Goal: Transaction & Acquisition: Purchase product/service

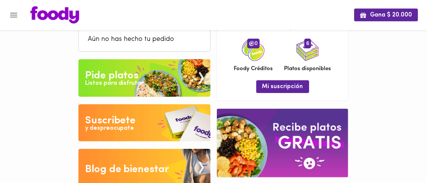
scroll to position [39, 0]
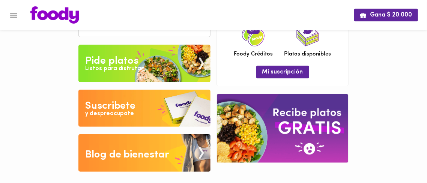
click at [130, 63] on div "Pide platos" at bounding box center [112, 61] width 54 height 15
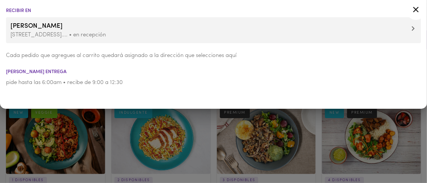
click at [417, 6] on icon at bounding box center [415, 9] width 9 height 9
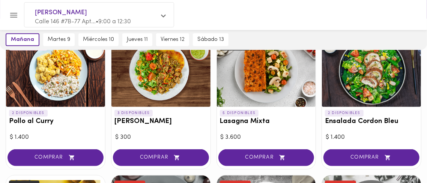
scroll to position [367, 0]
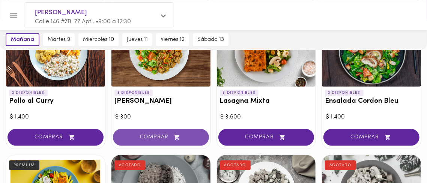
click at [157, 133] on button "COMPRAR" at bounding box center [161, 137] width 96 height 17
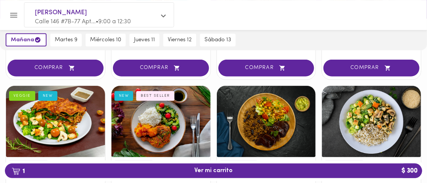
scroll to position [210, 0]
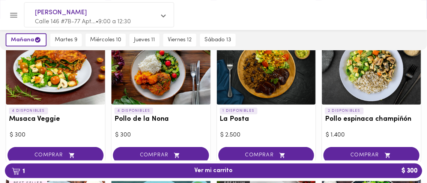
click at [67, 76] on div at bounding box center [55, 68] width 99 height 71
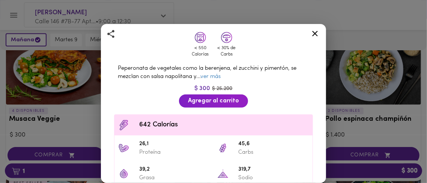
scroll to position [125, 0]
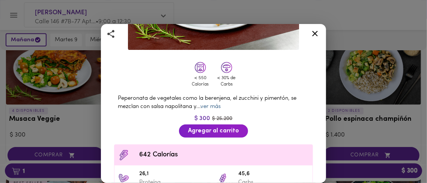
click at [212, 106] on link "ver más" at bounding box center [210, 107] width 20 height 6
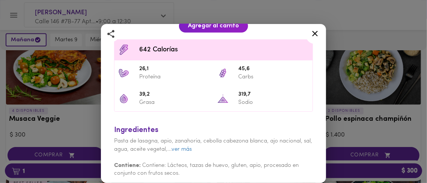
scroll to position [250, 0]
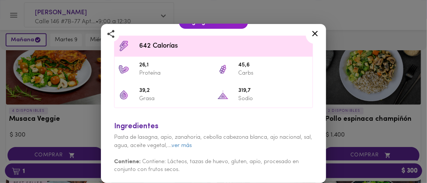
click at [314, 33] on icon at bounding box center [315, 34] width 6 height 6
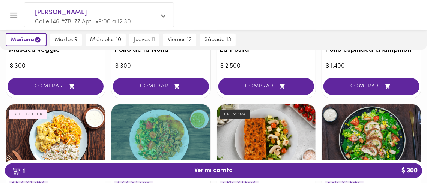
scroll to position [262, 0]
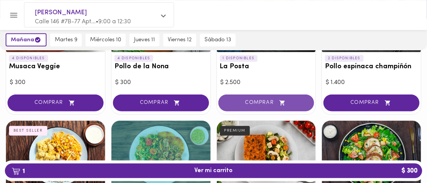
click at [258, 98] on button "COMPRAR" at bounding box center [266, 102] width 96 height 17
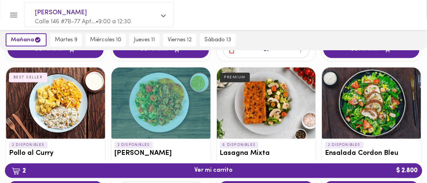
scroll to position [367, 0]
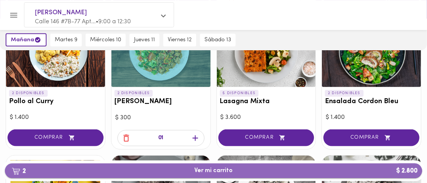
click at [208, 168] on span "2 Ver mi carrito $ 2.800" at bounding box center [213, 170] width 38 height 7
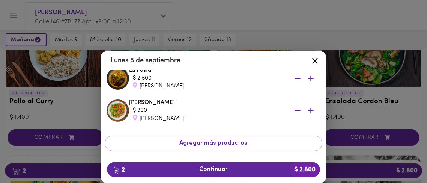
scroll to position [61, 0]
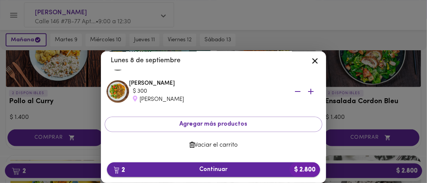
click at [220, 168] on span "2 Continuar $ 2.800" at bounding box center [213, 169] width 201 height 7
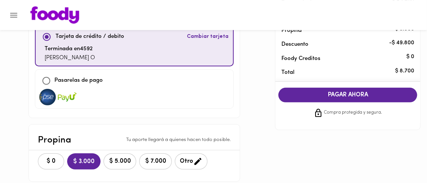
scroll to position [105, 0]
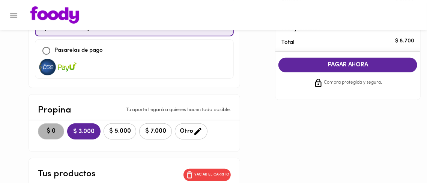
click at [51, 129] on span "$ 0" at bounding box center [51, 131] width 16 height 7
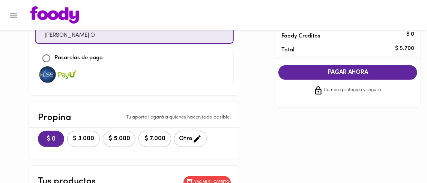
scroll to position [19, 0]
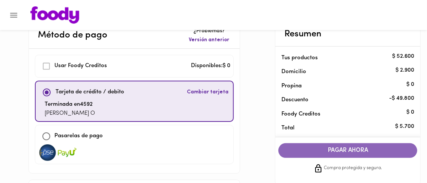
click at [358, 147] on span "PAGAR AHORA" at bounding box center [348, 150] width 124 height 7
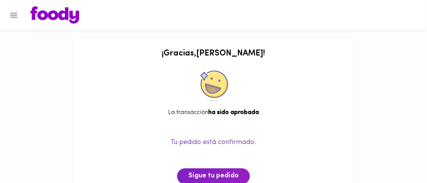
scroll to position [39, 0]
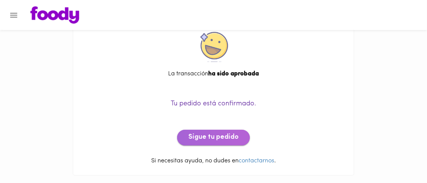
click at [216, 130] on button "Sigue tu pedido" at bounding box center [213, 138] width 73 height 16
